Goal: Ask a question

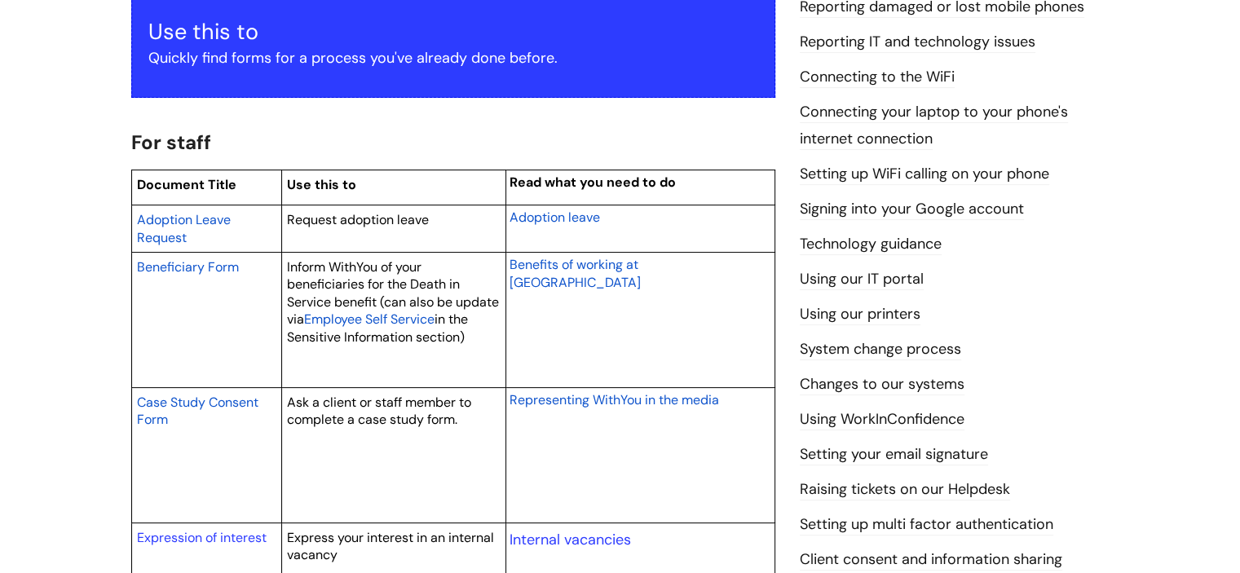
scroll to position [122, 0]
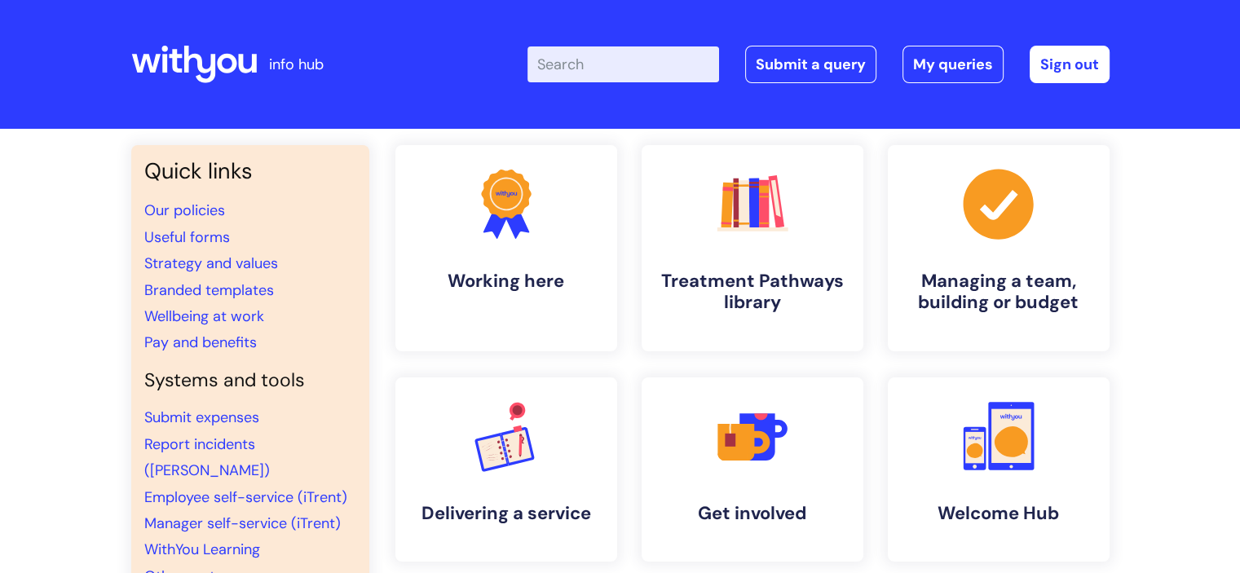
click at [672, 60] on input "Enter your search term here..." at bounding box center [624, 64] width 192 height 36
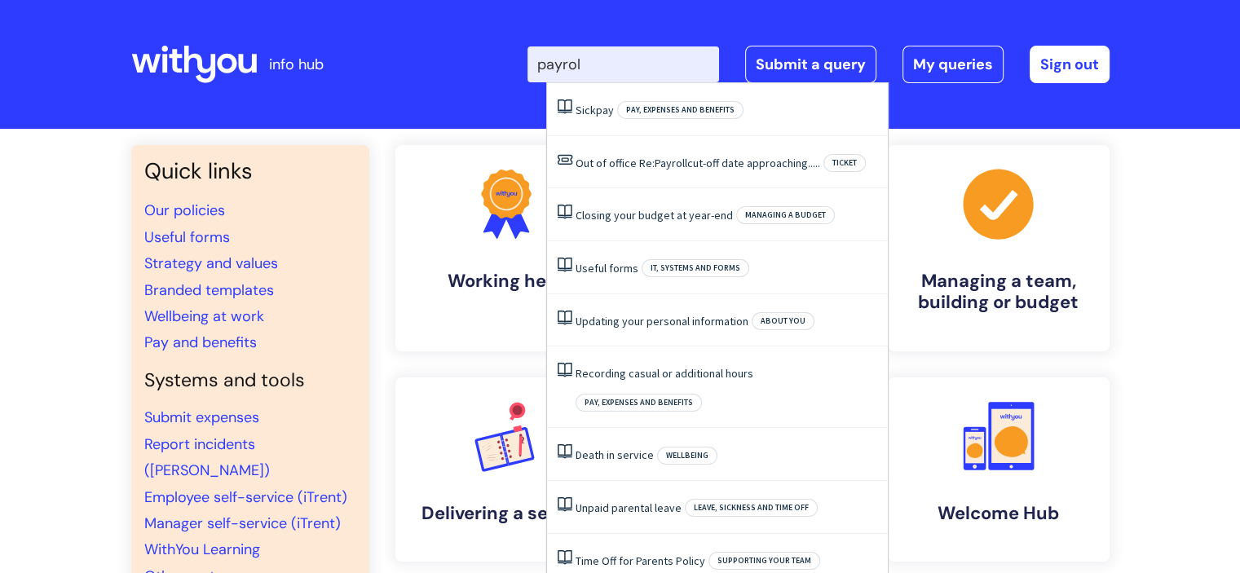
type input "payroll"
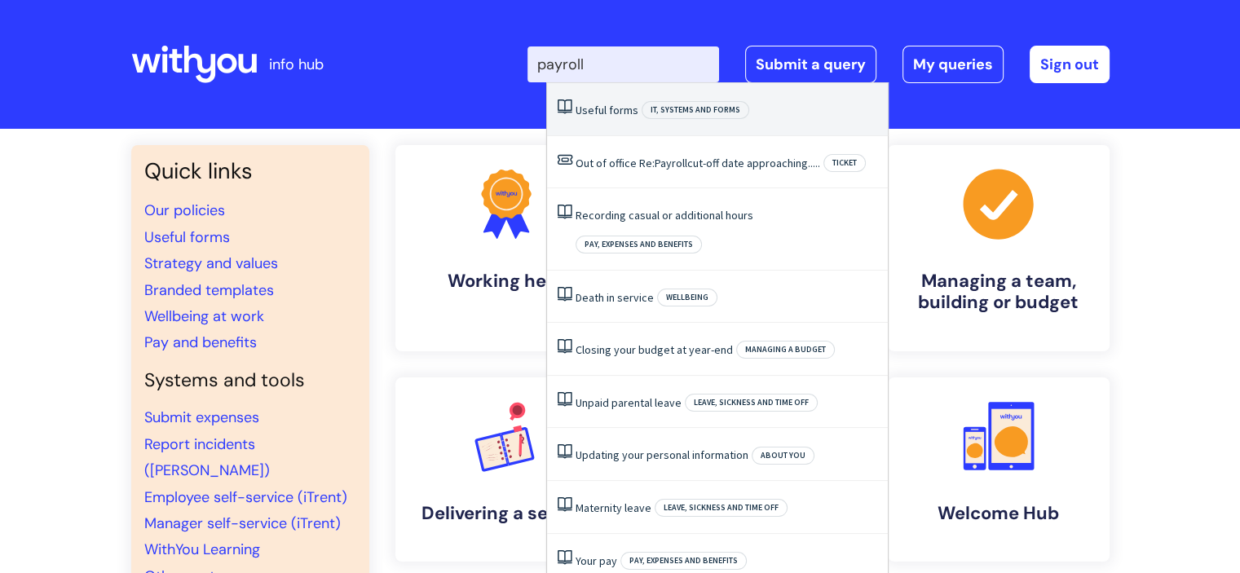
click at [708, 104] on span "IT, systems and forms" at bounding box center [696, 110] width 108 height 18
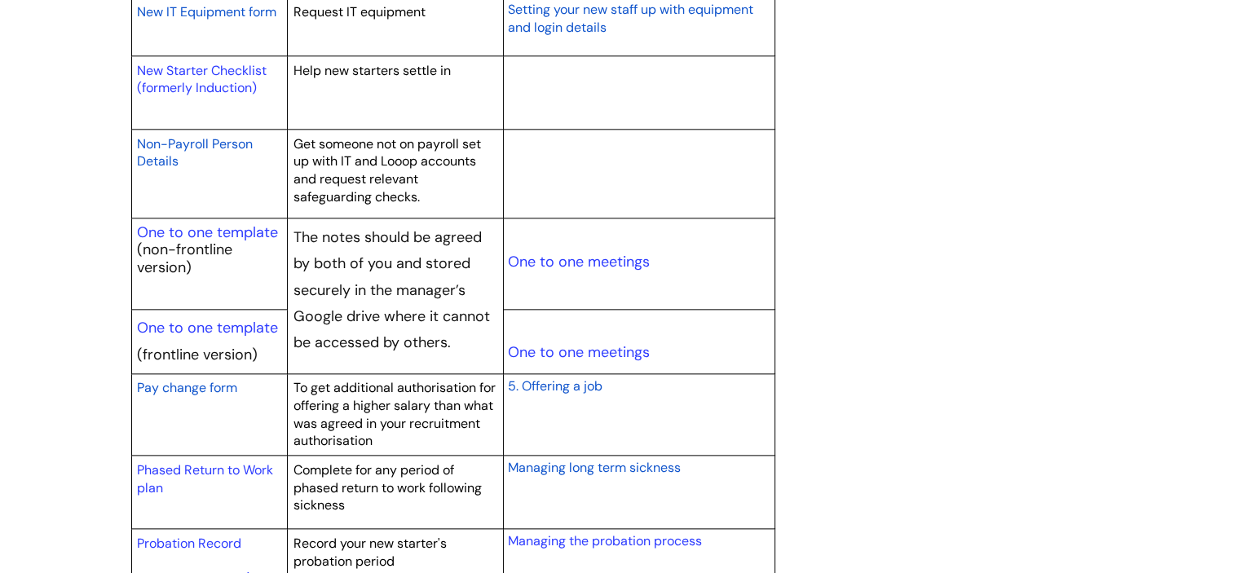
scroll to position [1859, 0]
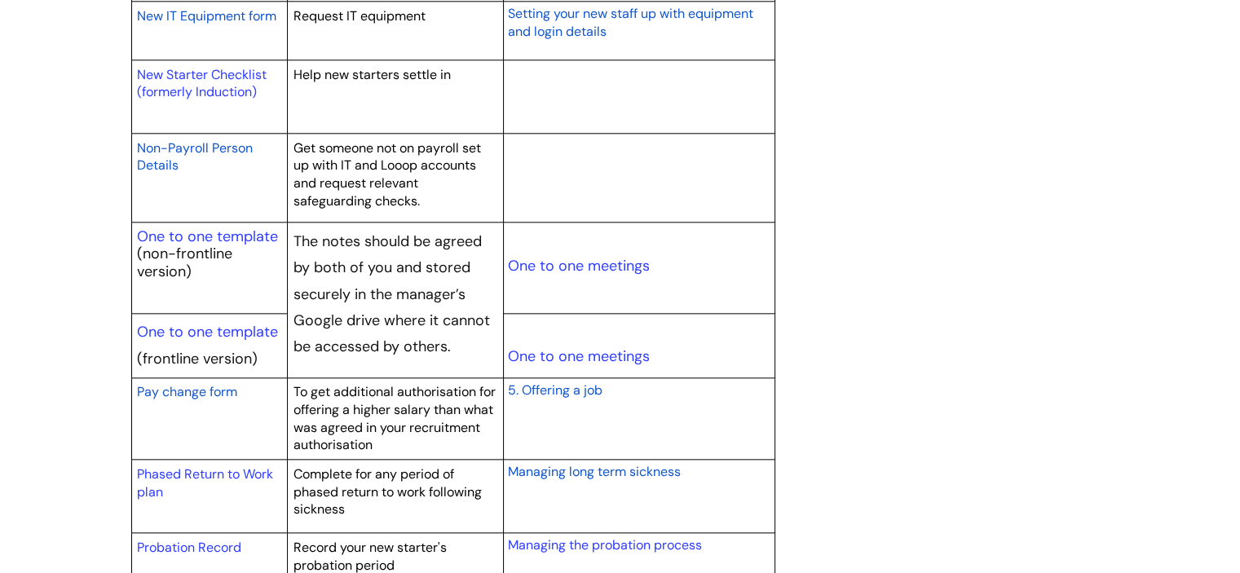
click at [220, 389] on span "Pay change form" at bounding box center [187, 391] width 100 height 17
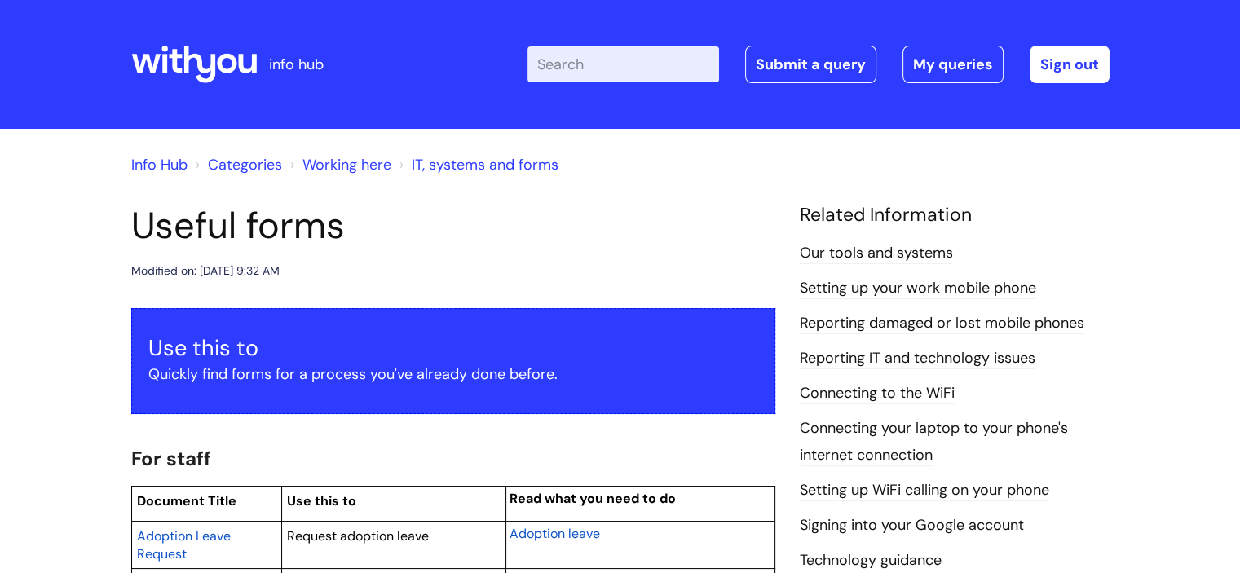
click at [153, 164] on link "Info Hub" at bounding box center [159, 165] width 56 height 20
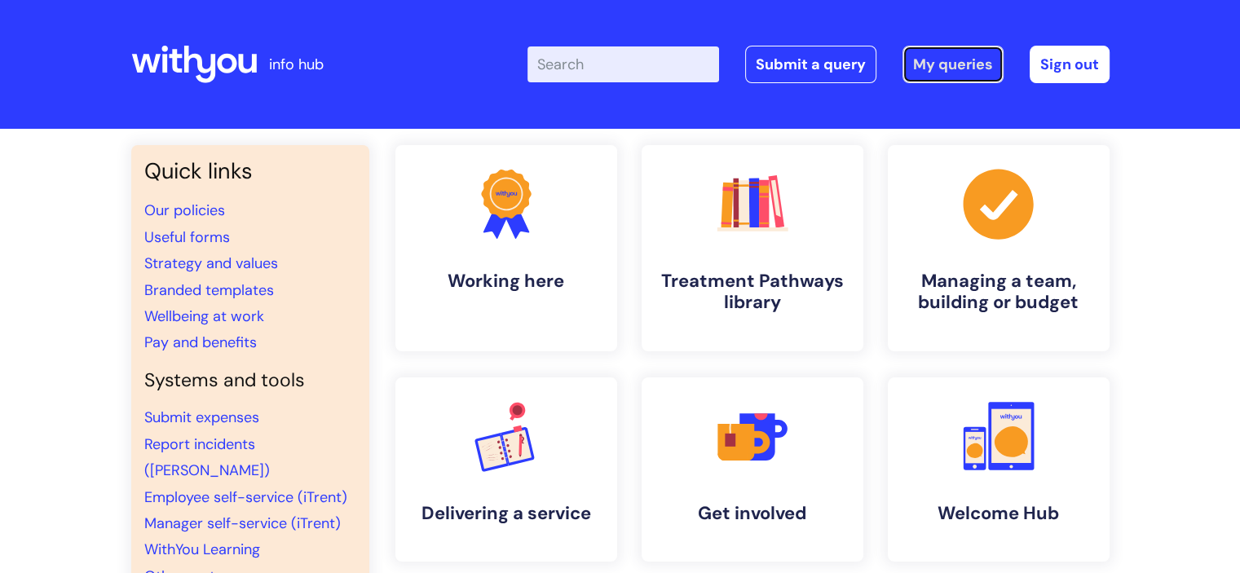
click at [917, 67] on link "My queries" at bounding box center [953, 65] width 101 height 38
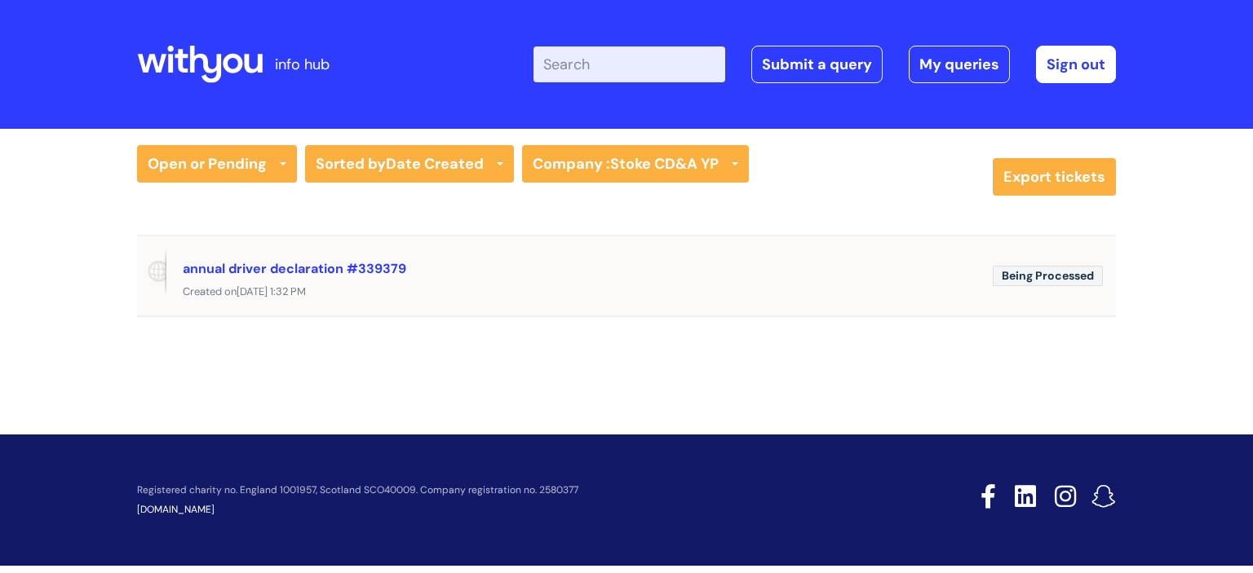
click at [705, 296] on div "Created [DATE][DATE] 1:32 PM" at bounding box center [626, 292] width 979 height 20
click at [261, 267] on link "annual driver declaration #339379" at bounding box center [294, 268] width 223 height 17
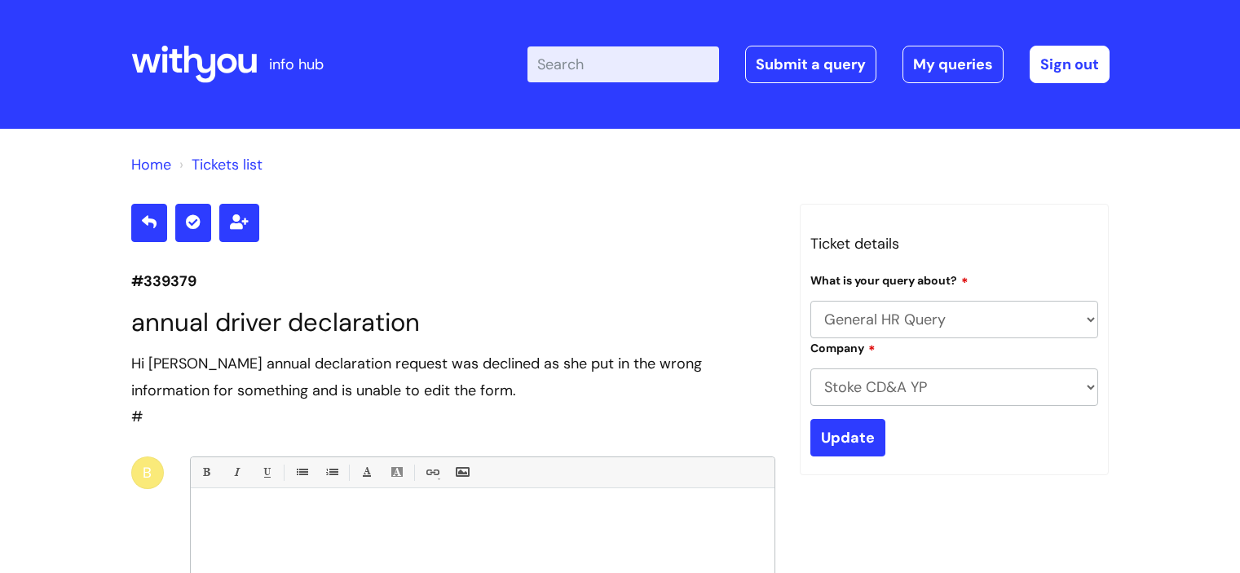
select select "General HR Query"
click at [845, 74] on link "Submit a query" at bounding box center [810, 65] width 131 height 38
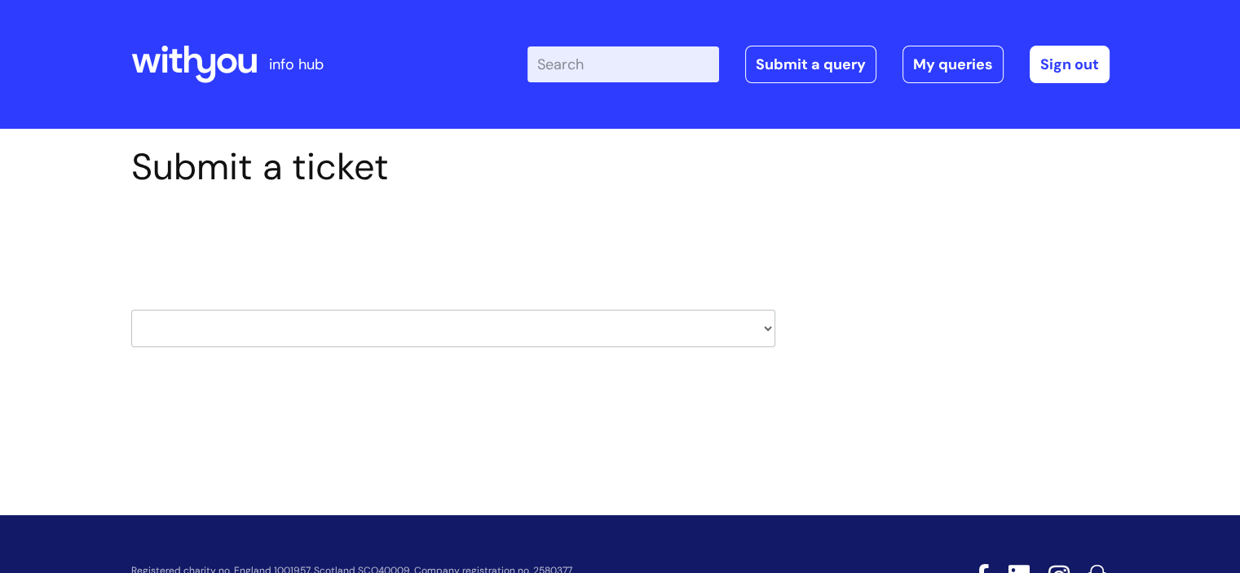
click at [584, 329] on select "HR / People IT and Support Clinical Drug Alerts Finance Accounts Data Support T…" at bounding box center [453, 329] width 644 height 38
click at [933, 258] on div "Submit a ticket Select issue type HR / People IT and Support Clinical Drug Aler…" at bounding box center [620, 271] width 1003 height 253
